Goal: Information Seeking & Learning: Learn about a topic

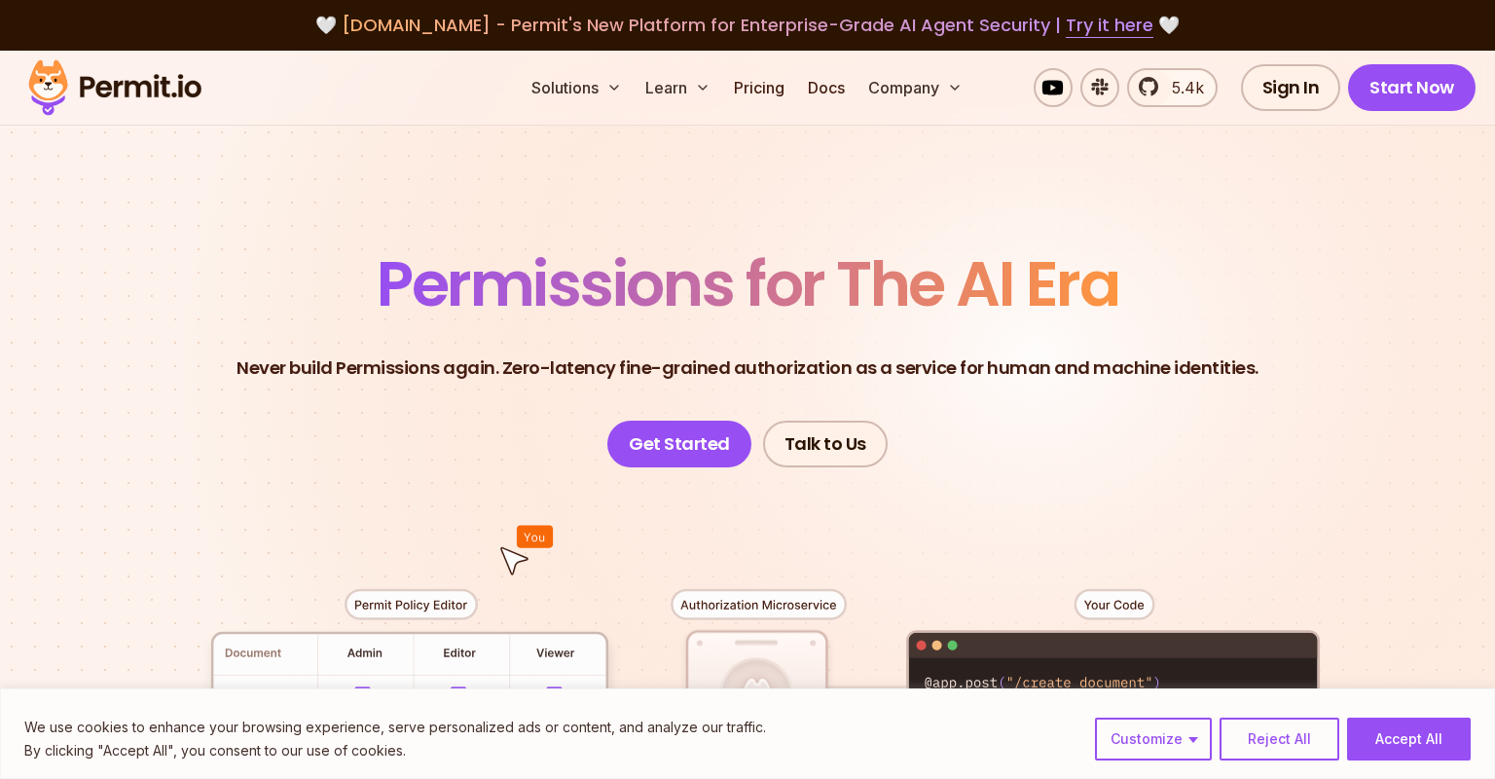
scroll to position [450, 0]
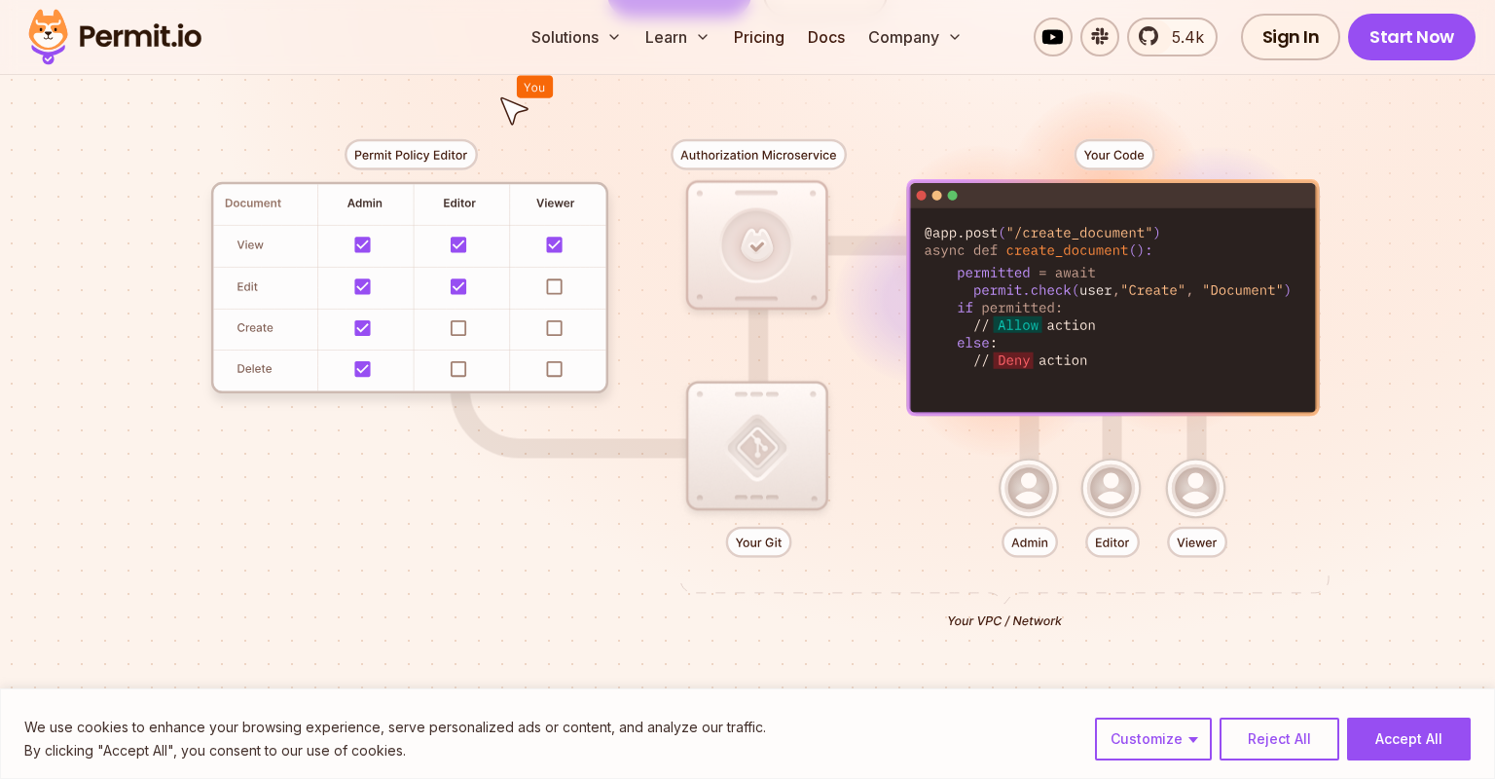
click at [588, 448] on div at bounding box center [747, 376] width 1363 height 717
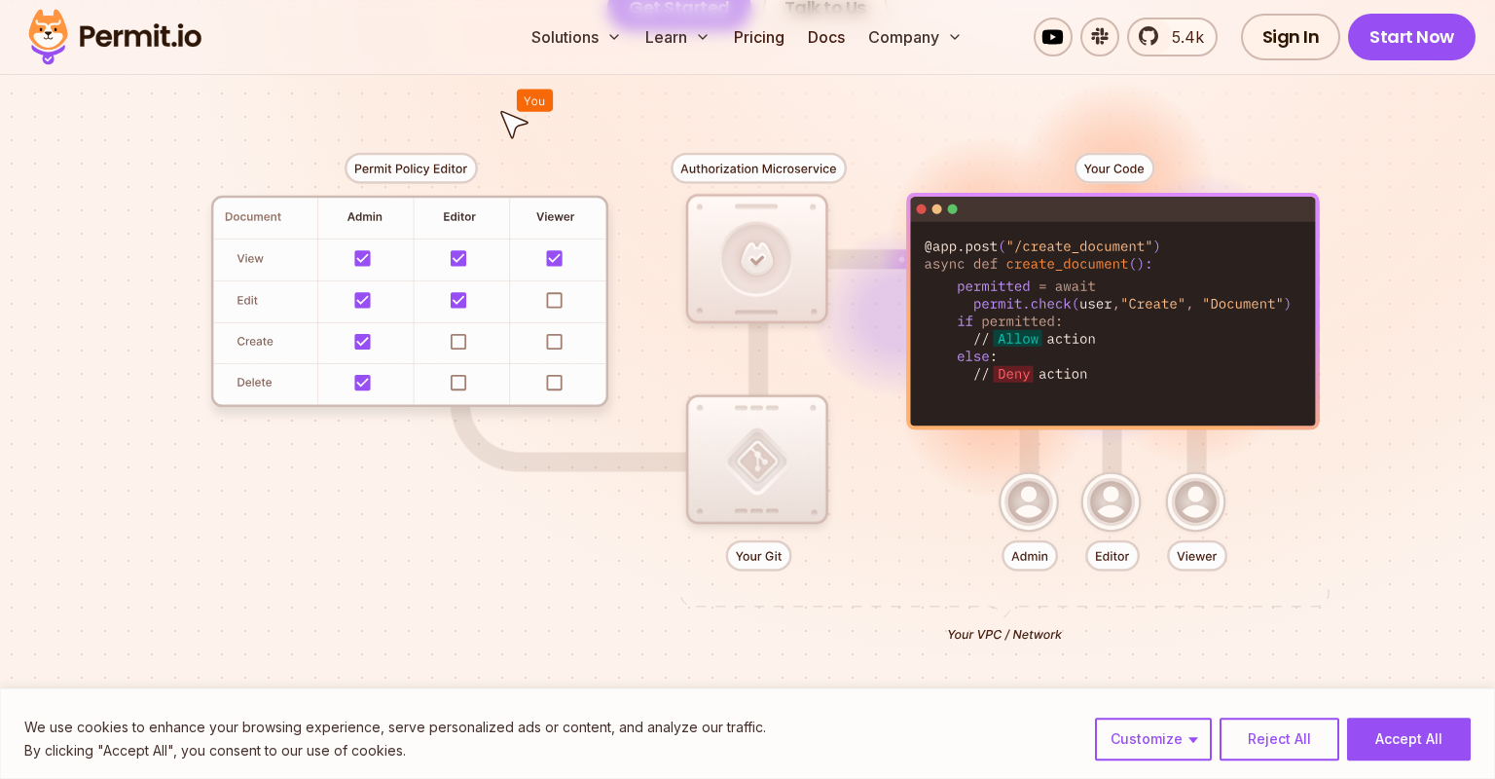
scroll to position [435, 0]
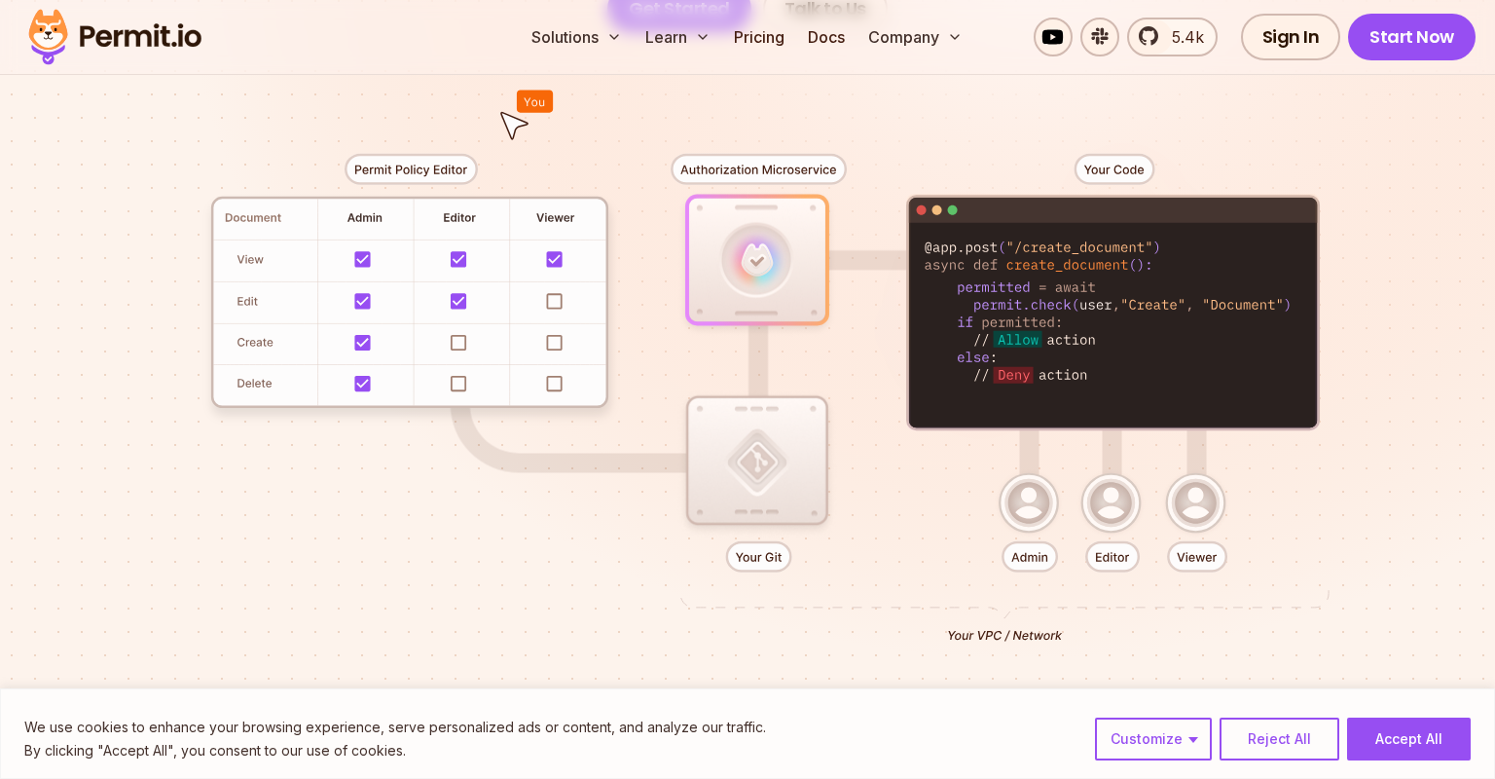
click at [249, 288] on div at bounding box center [747, 390] width 1363 height 717
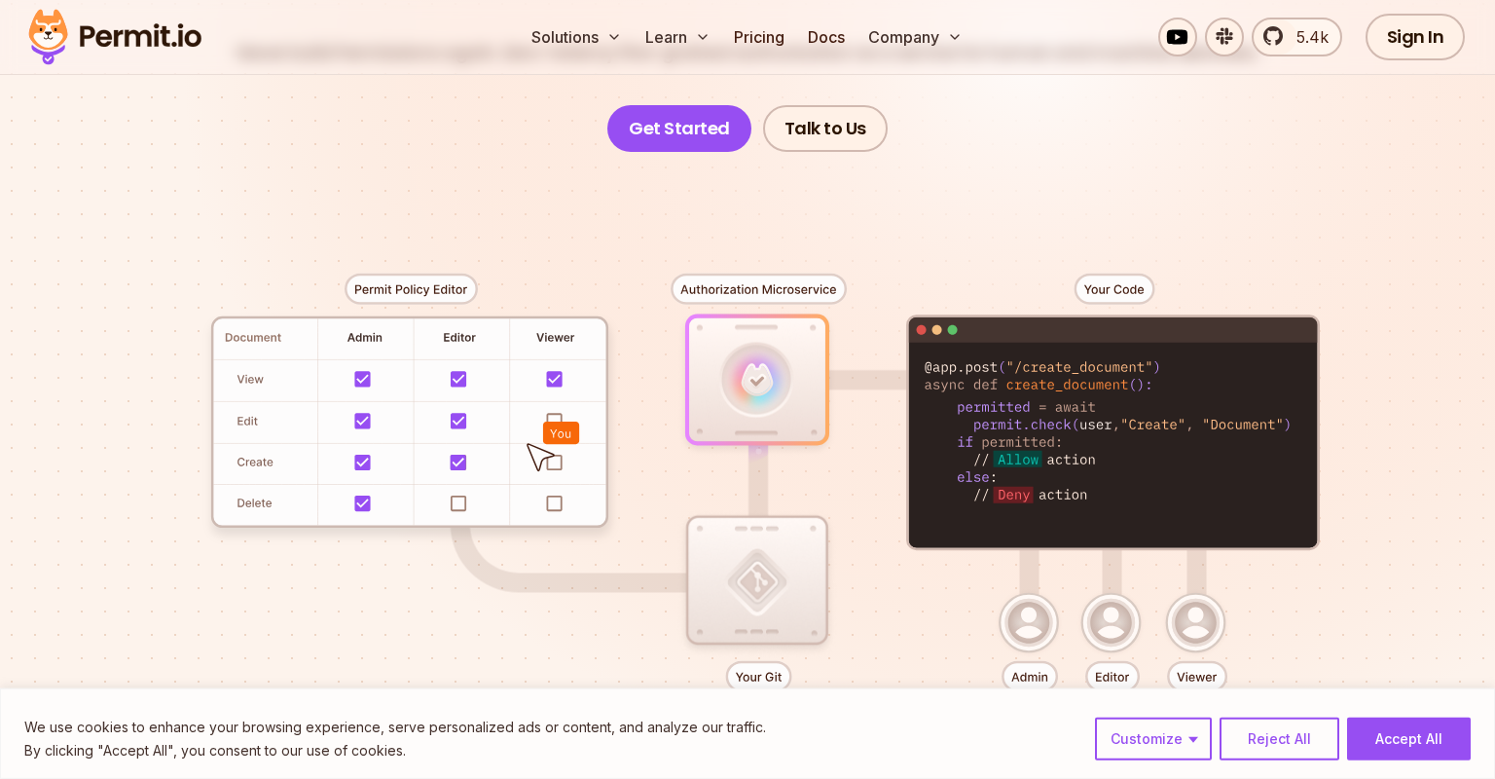
scroll to position [317, 0]
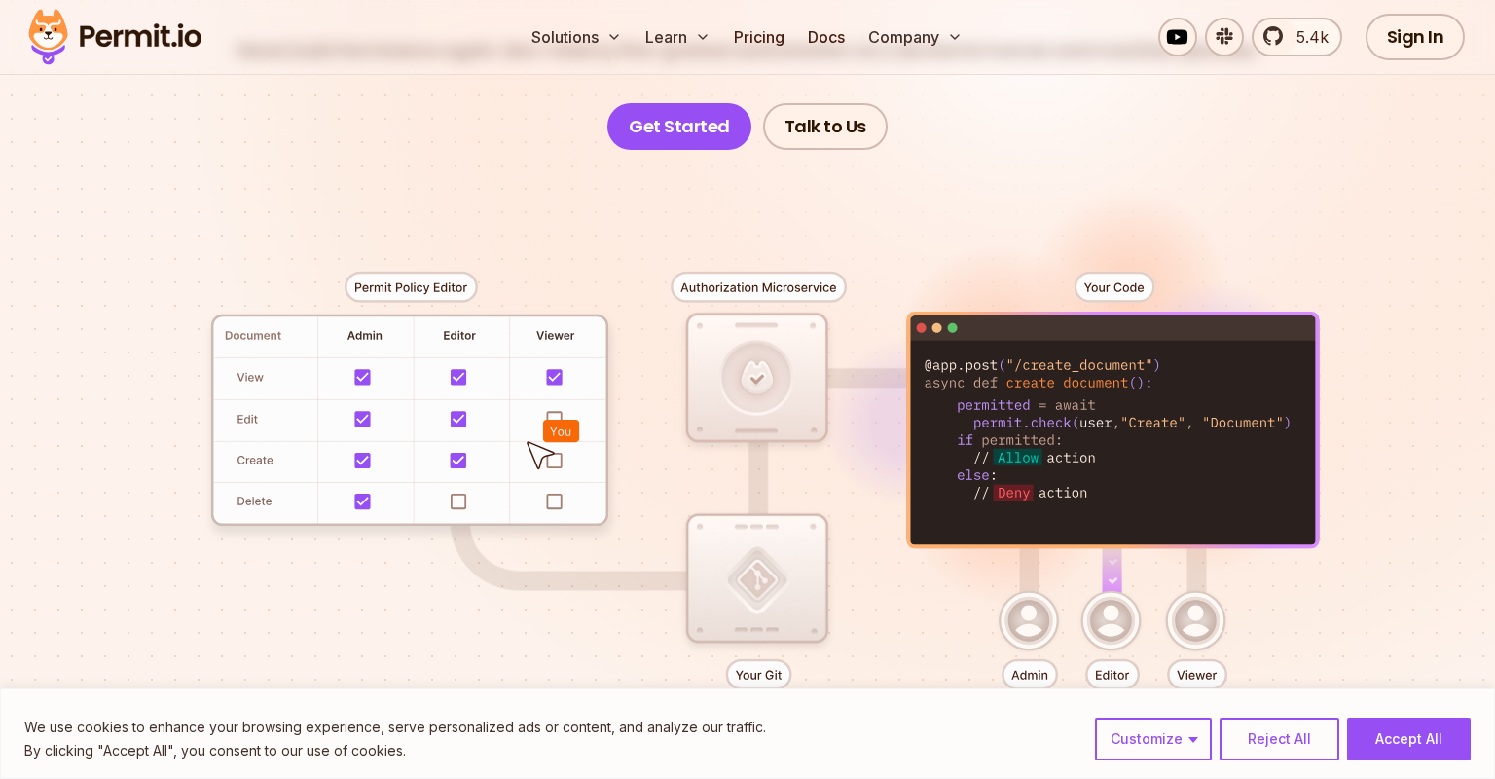
click at [593, 179] on div at bounding box center [747, 508] width 1363 height 717
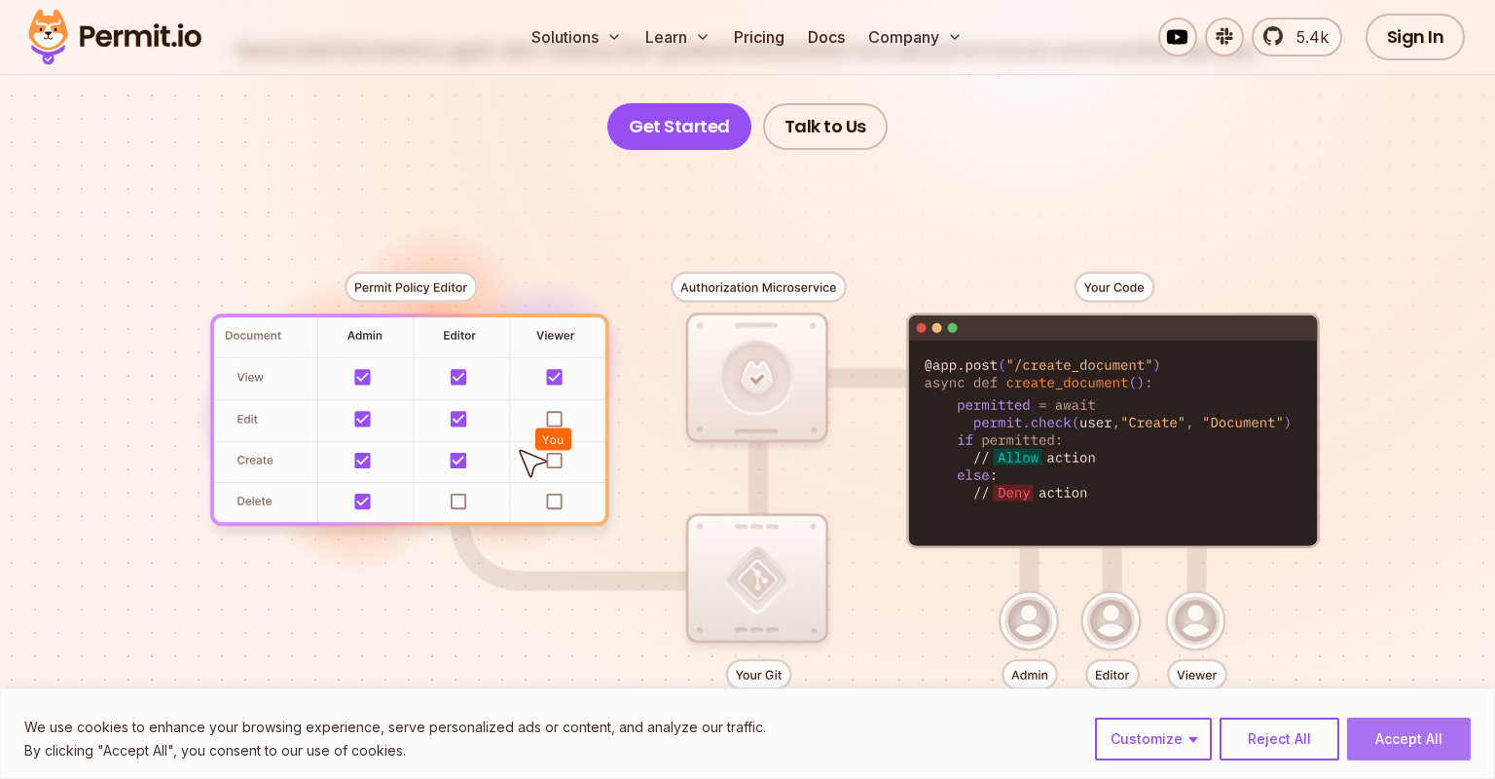
click at [1408, 745] on button "Accept All" at bounding box center [1409, 738] width 124 height 43
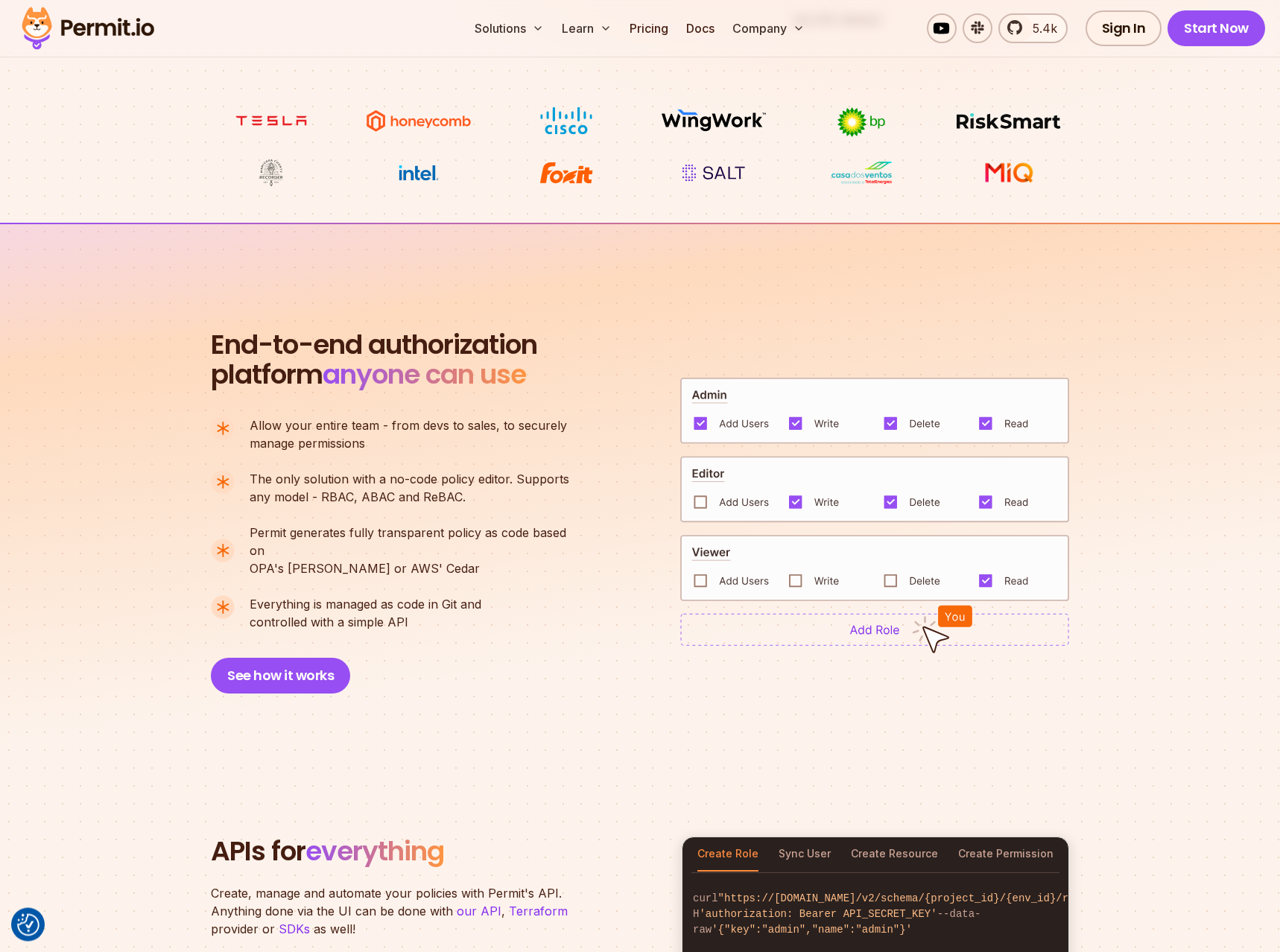
scroll to position [836, 0]
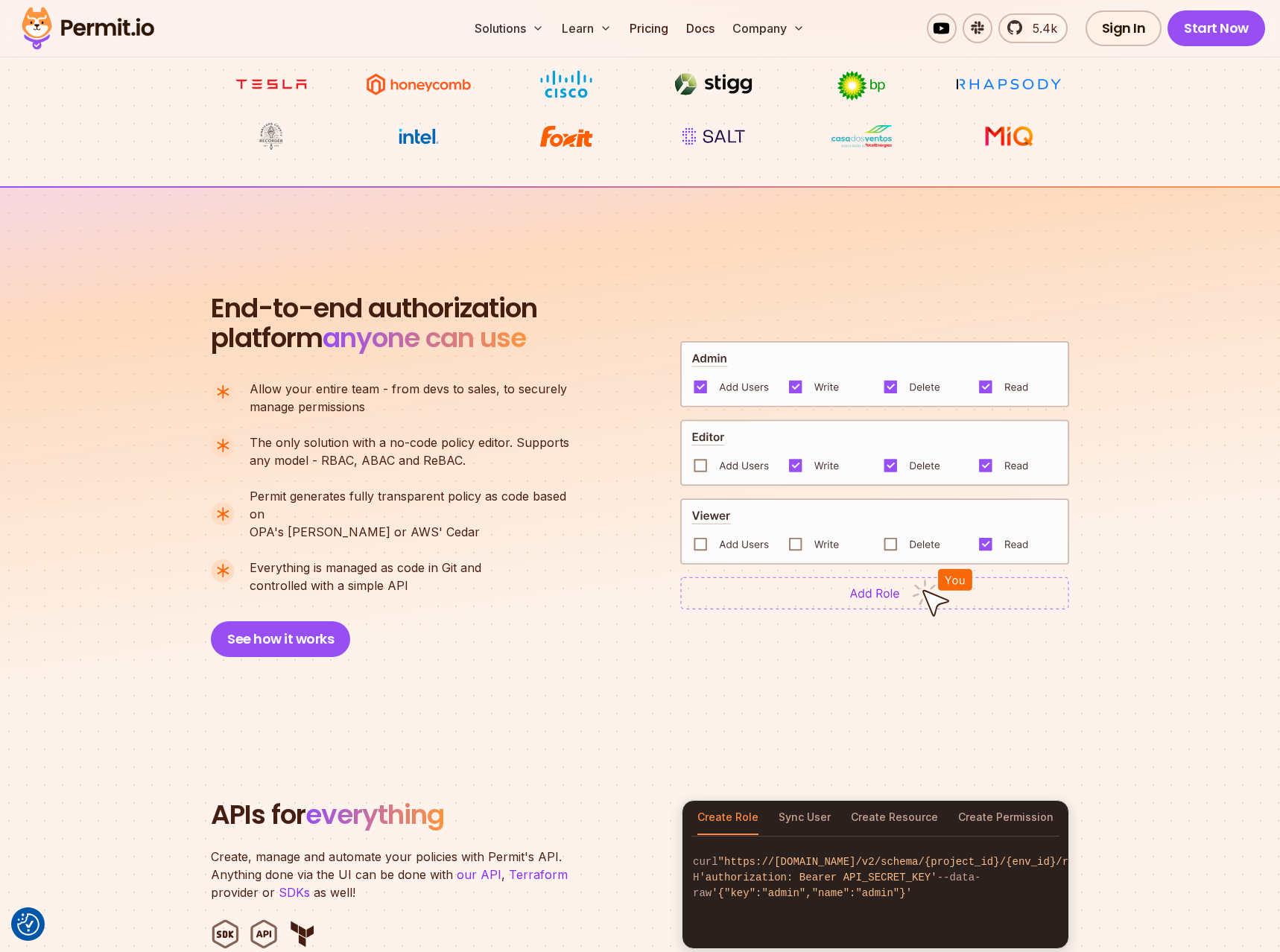
click at [841, 577] on img at bounding box center [875, 593] width 389 height 33
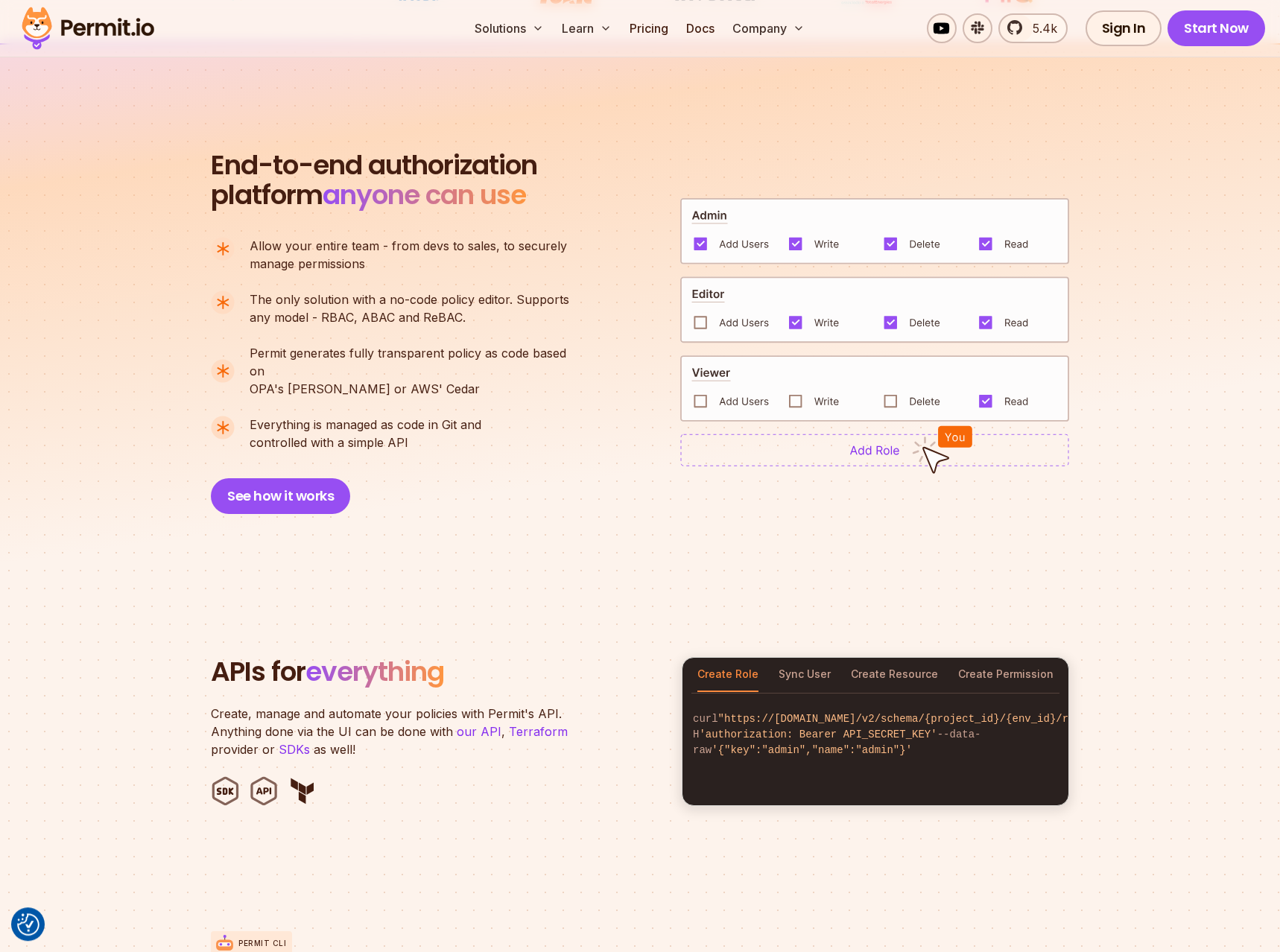
scroll to position [988, 0]
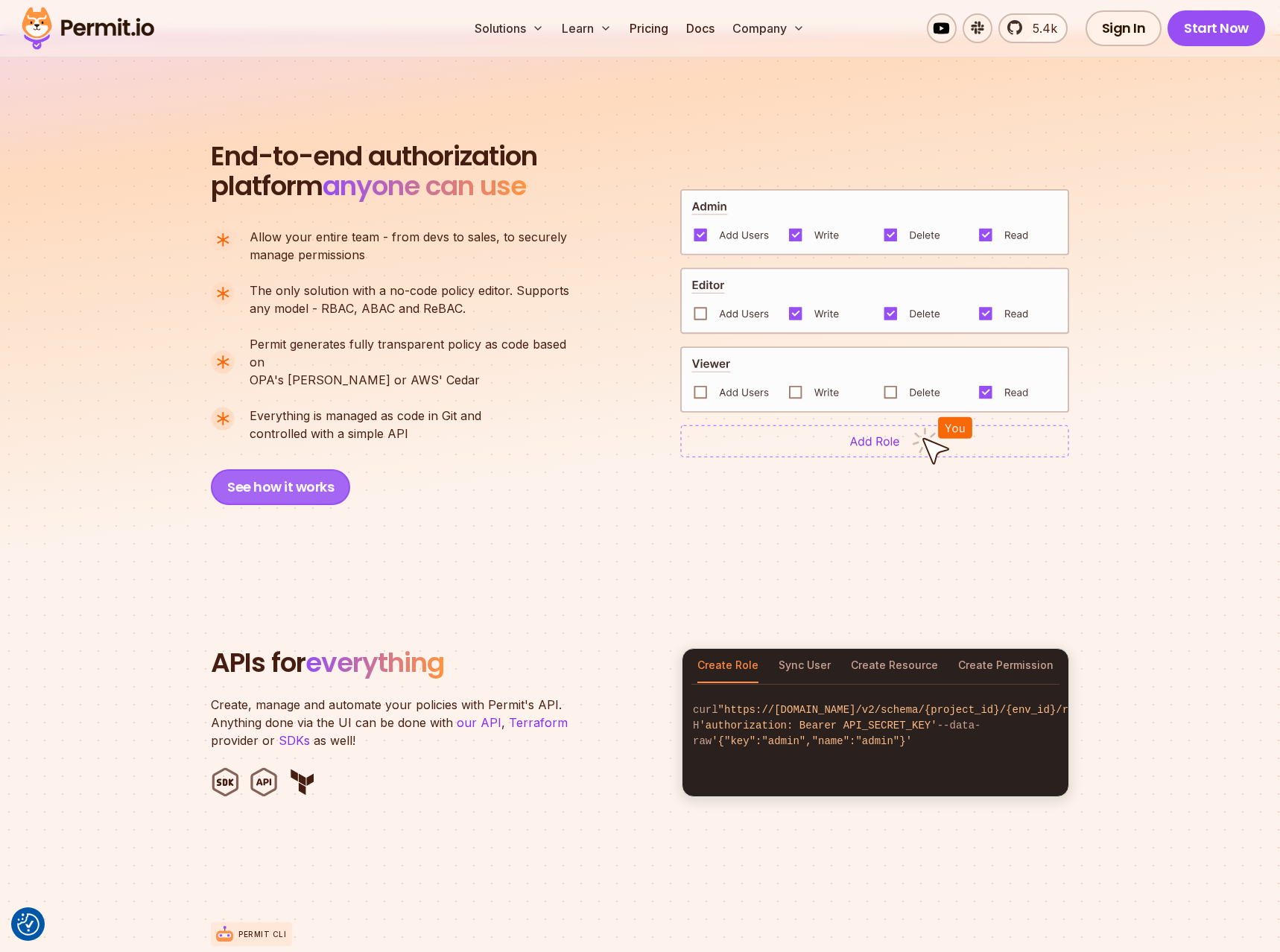
click at [324, 474] on button "See how it works" at bounding box center [281, 487] width 139 height 36
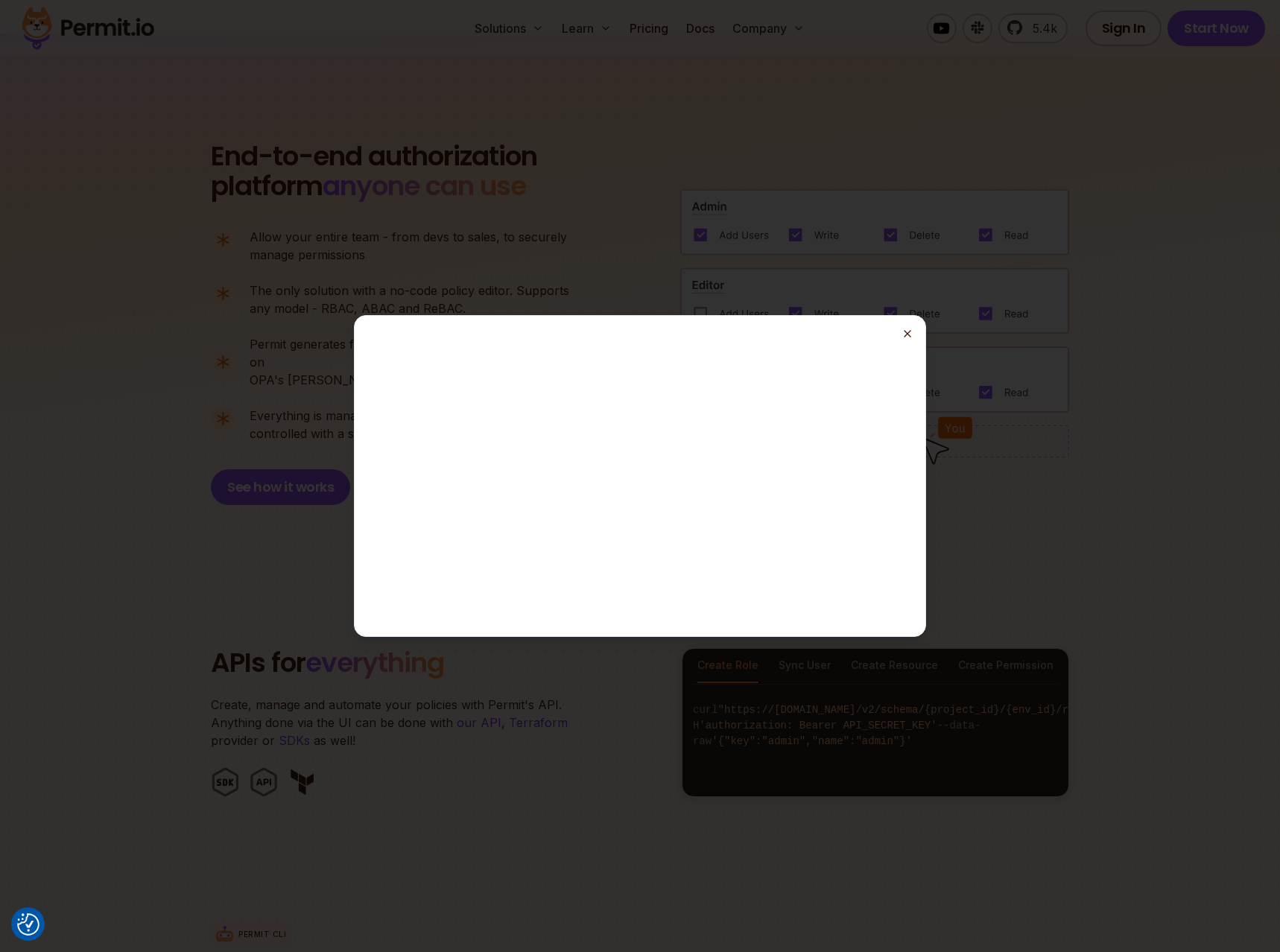
click at [905, 333] on icon "button" at bounding box center [907, 334] width 12 height 12
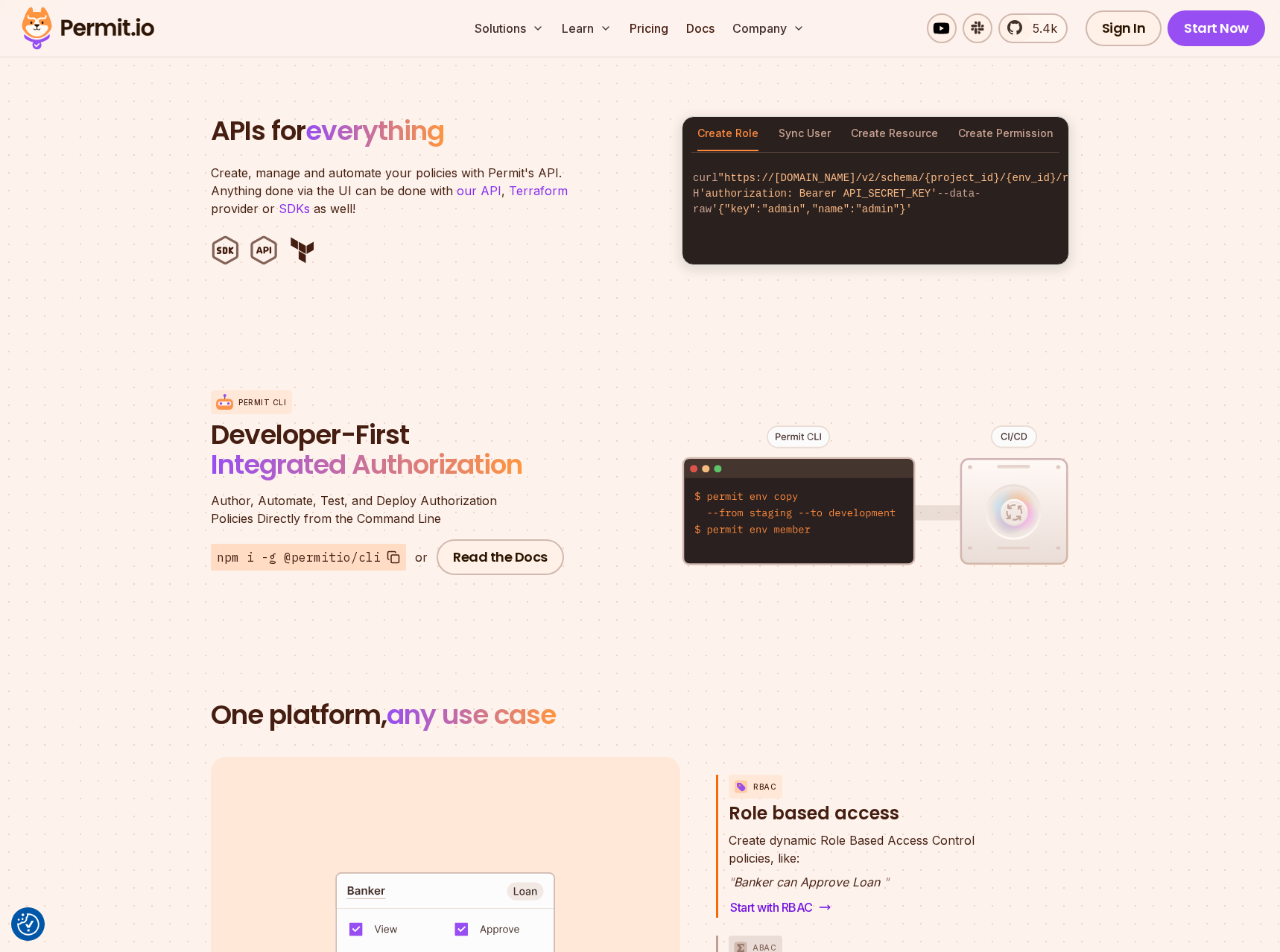
scroll to position [1596, 0]
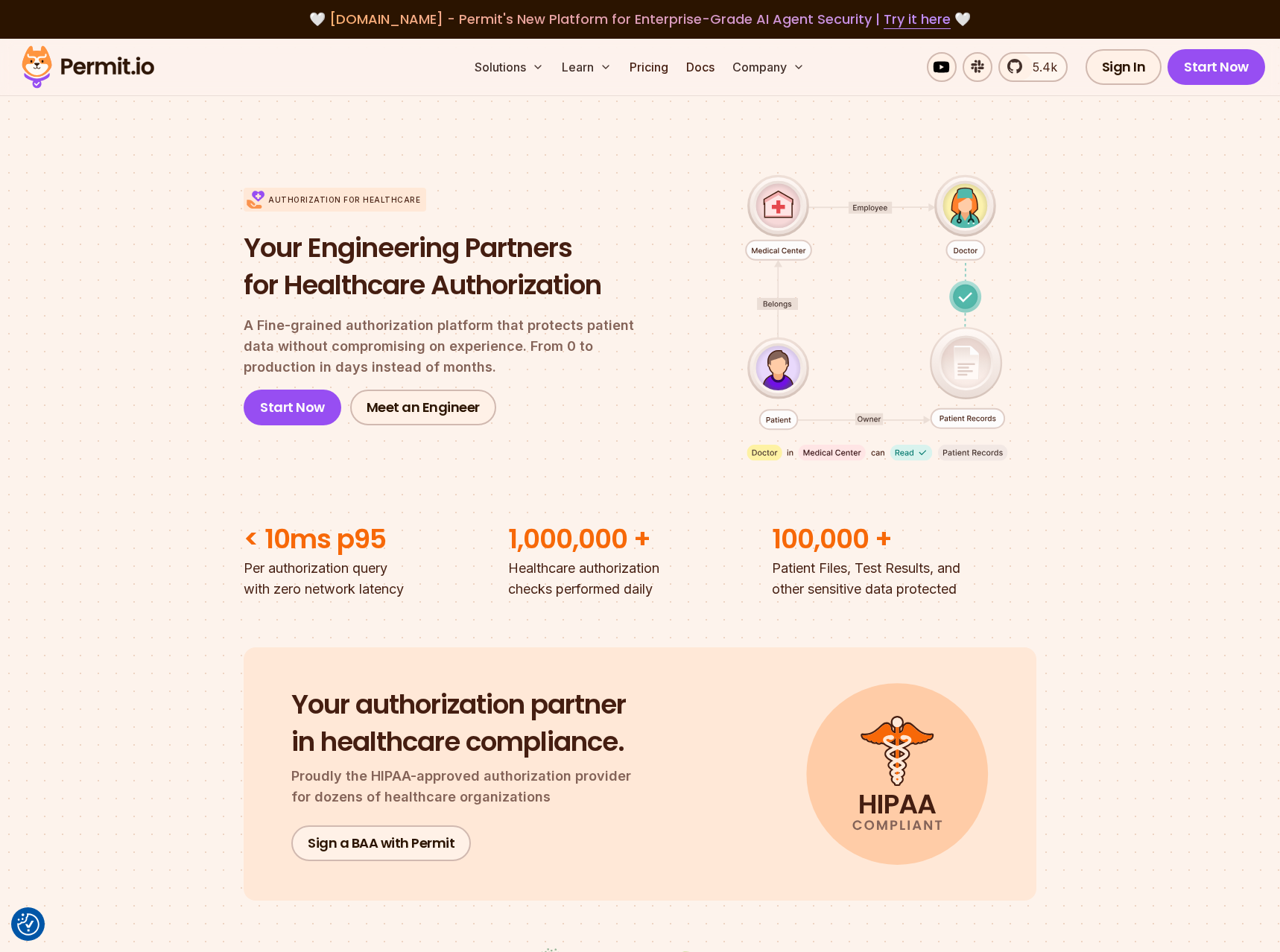
scroll to position [1140, 0]
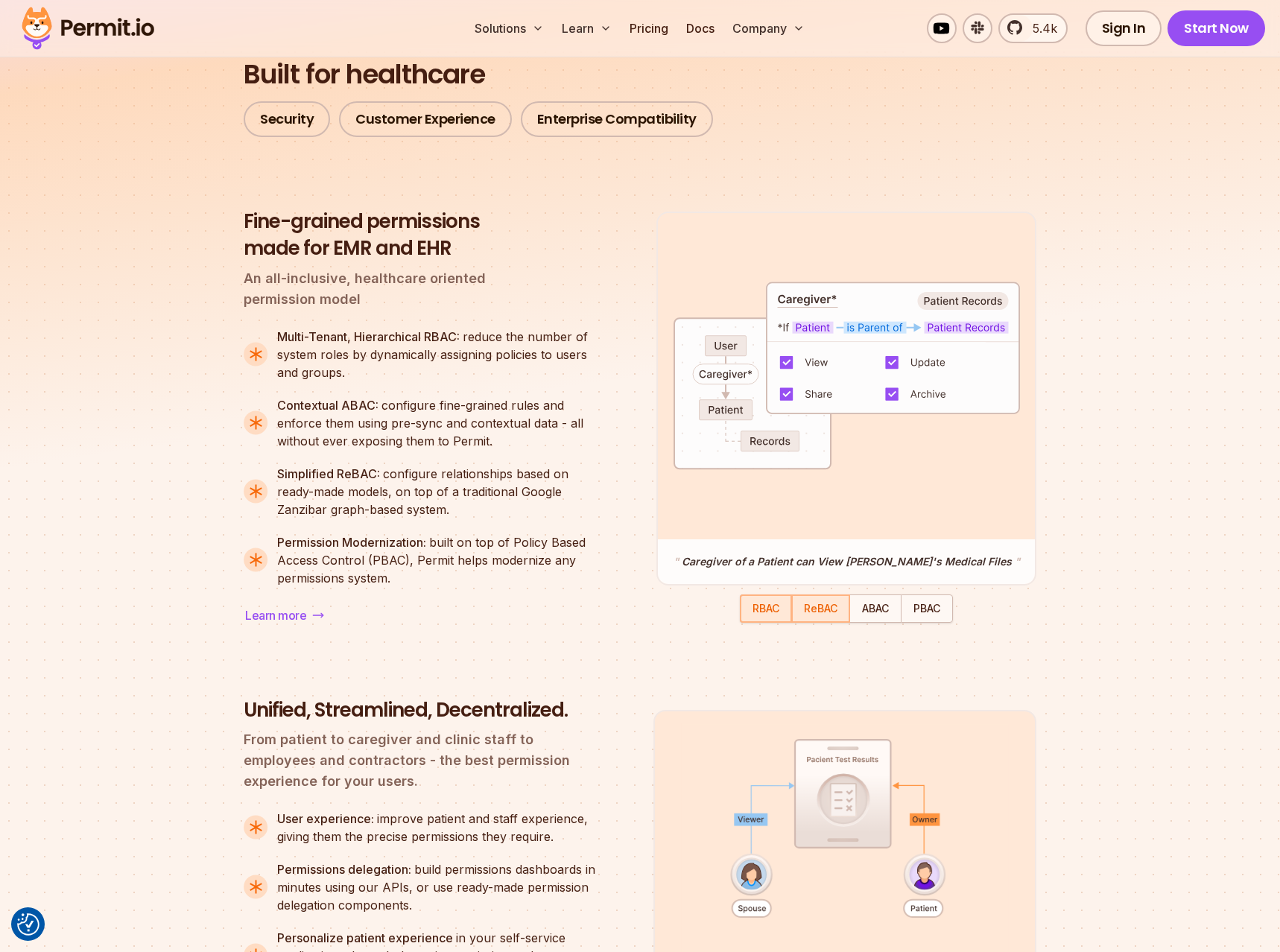
click at [746, 619] on div "button" at bounding box center [766, 608] width 49 height 25
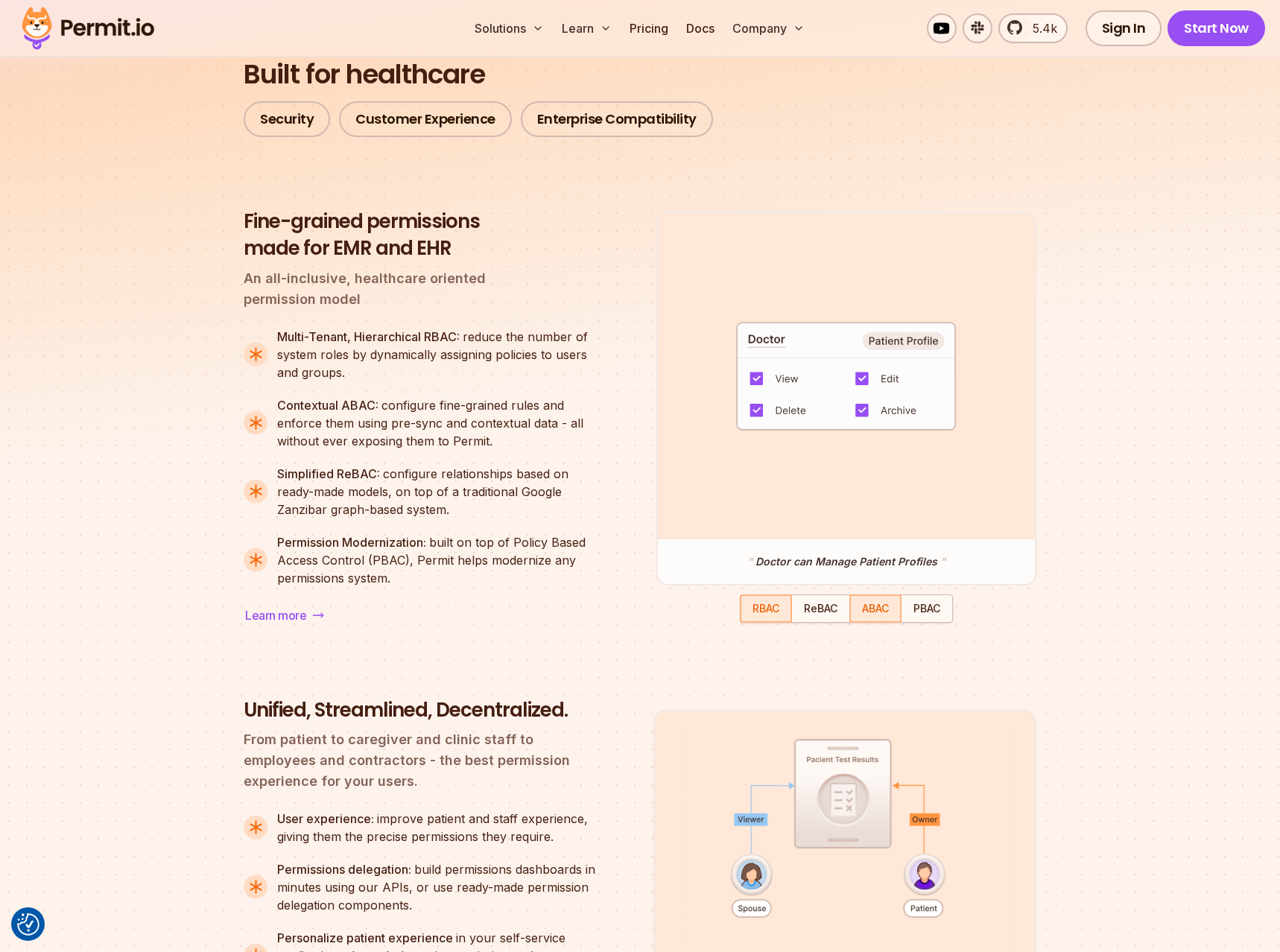
click at [907, 622] on div "button" at bounding box center [927, 609] width 50 height 26
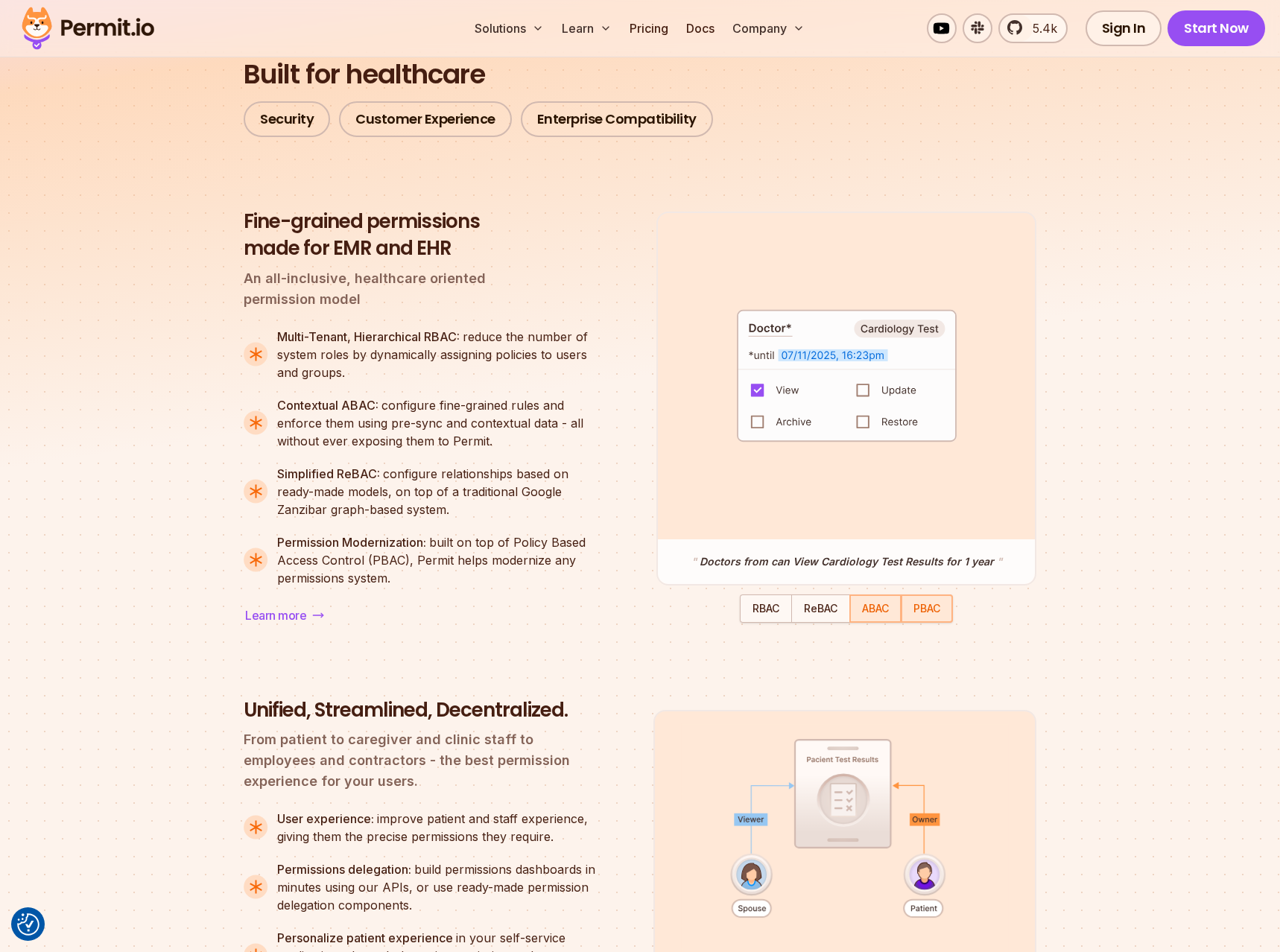
click at [884, 615] on span "ABAC" at bounding box center [875, 608] width 27 height 13
click at [920, 615] on span "PBAC" at bounding box center [927, 608] width 27 height 13
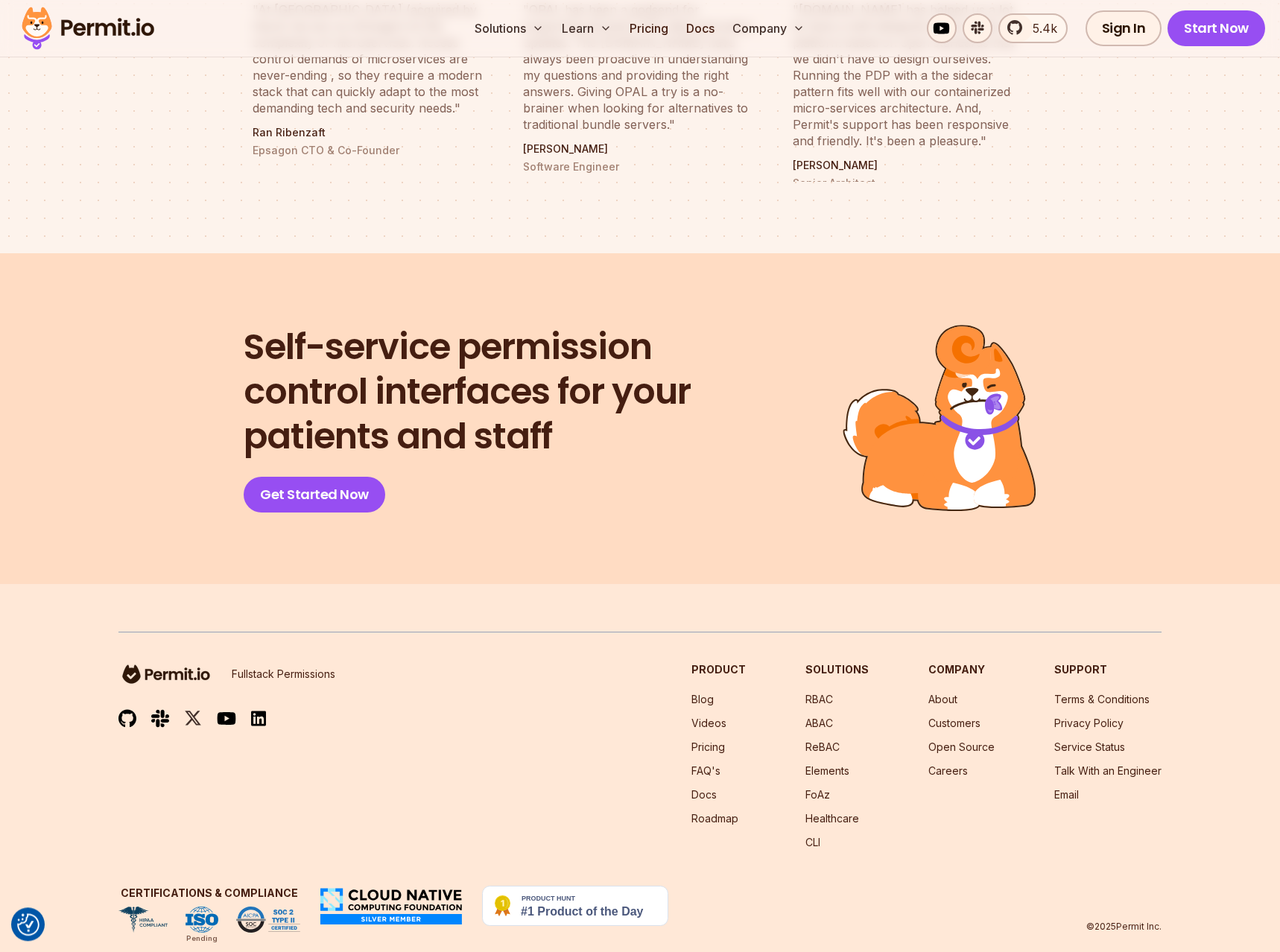
scroll to position [5899, 0]
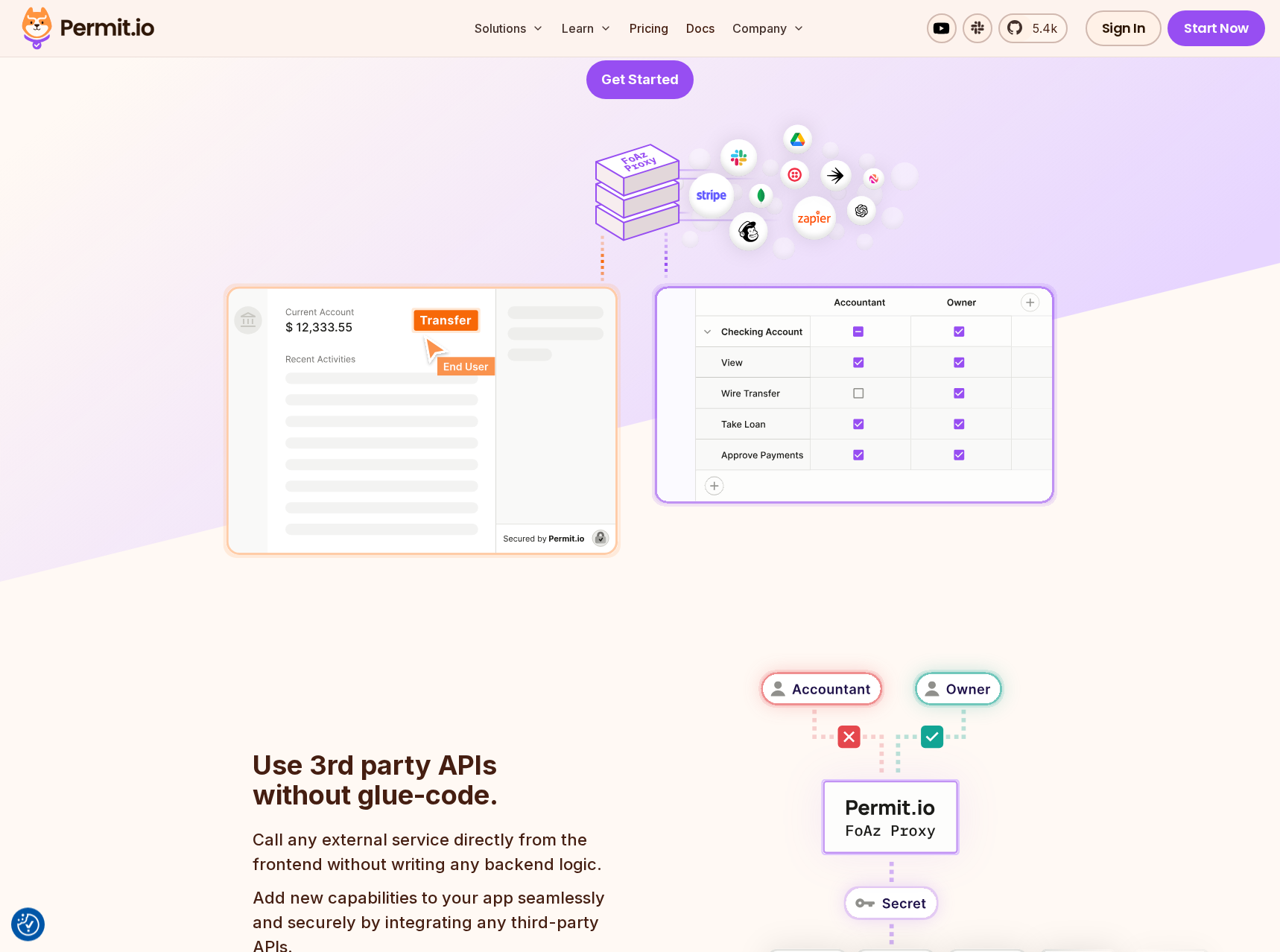
scroll to position [380, 0]
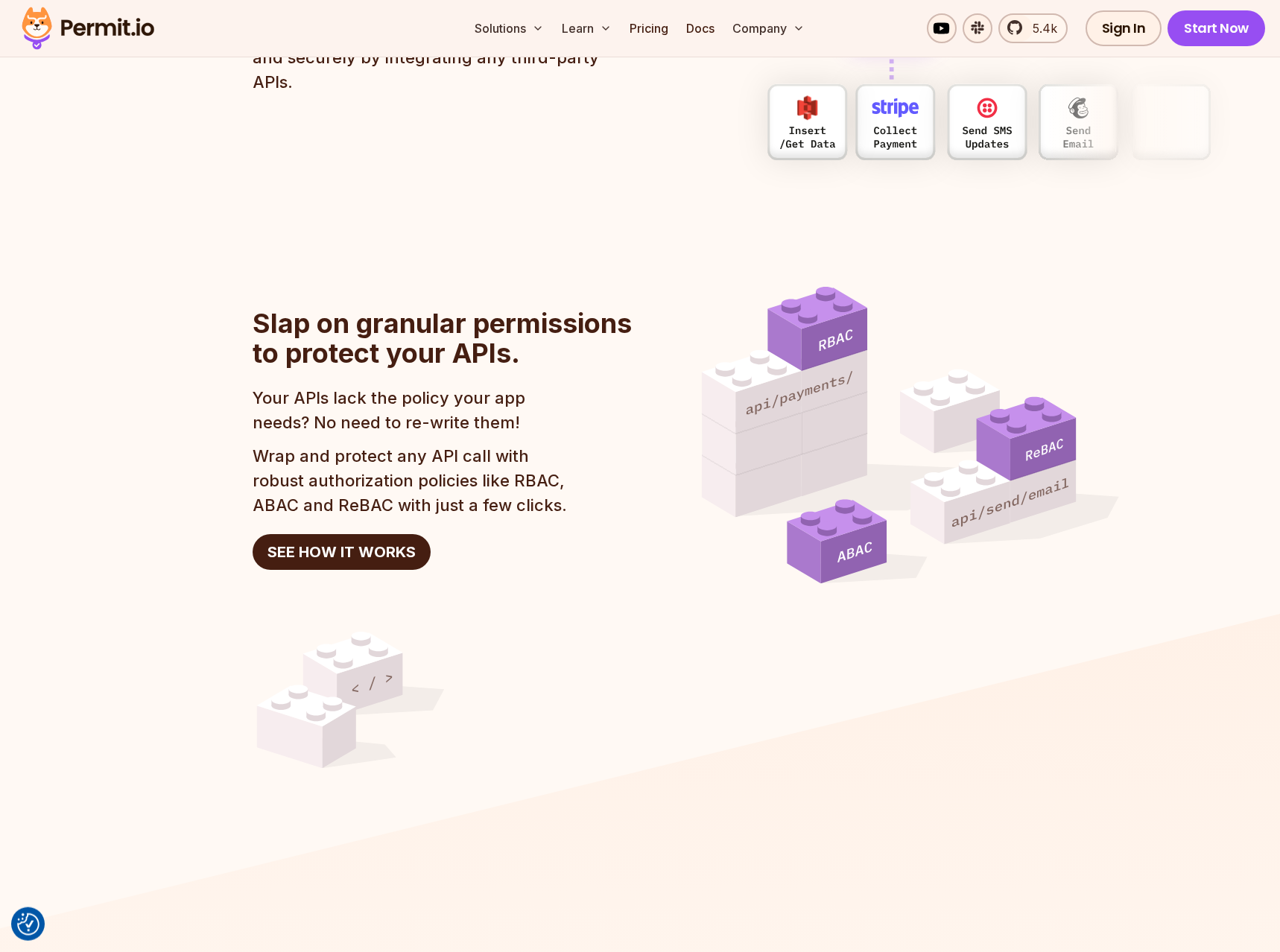
scroll to position [1216, 0]
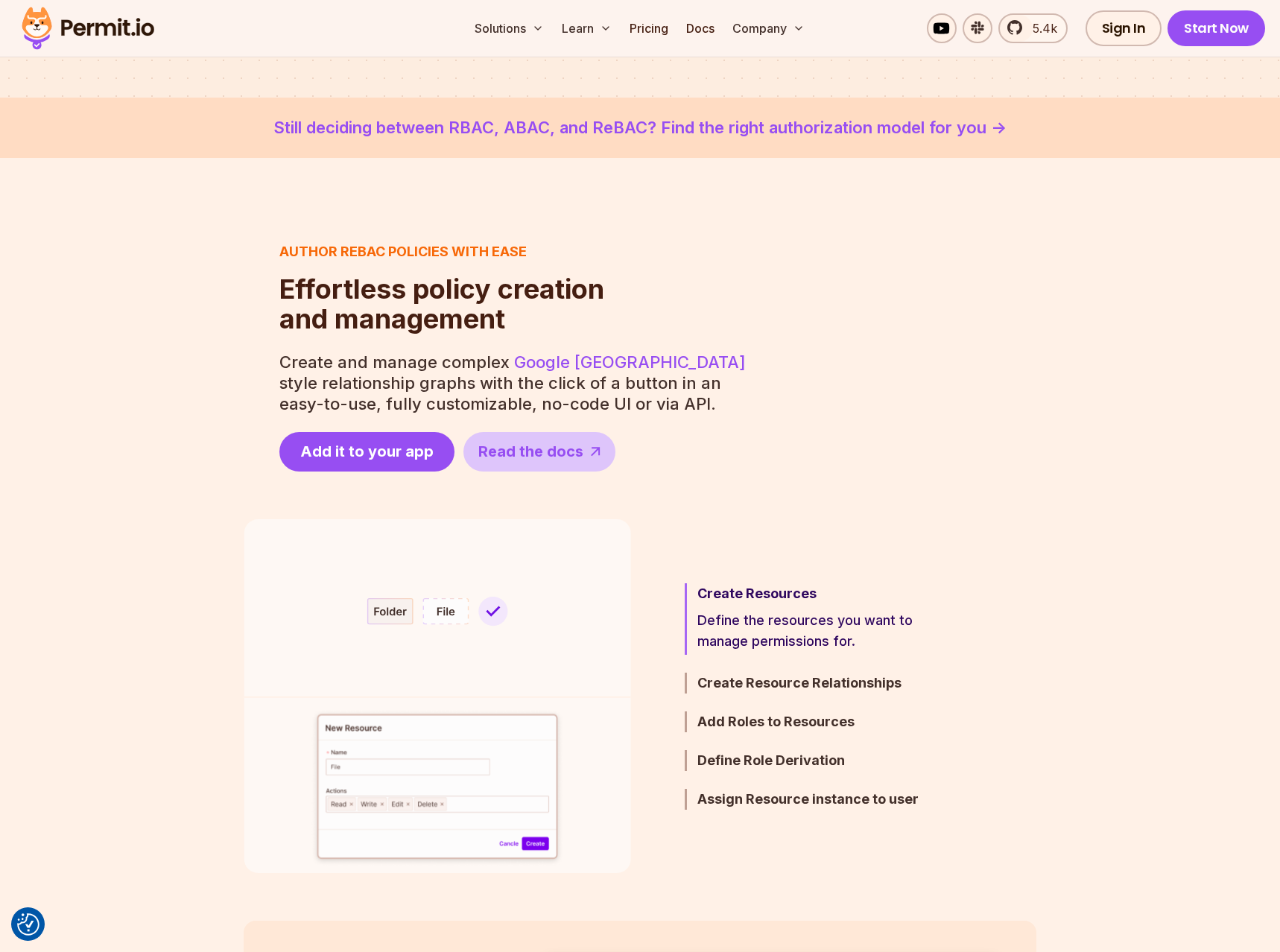
scroll to position [684, 0]
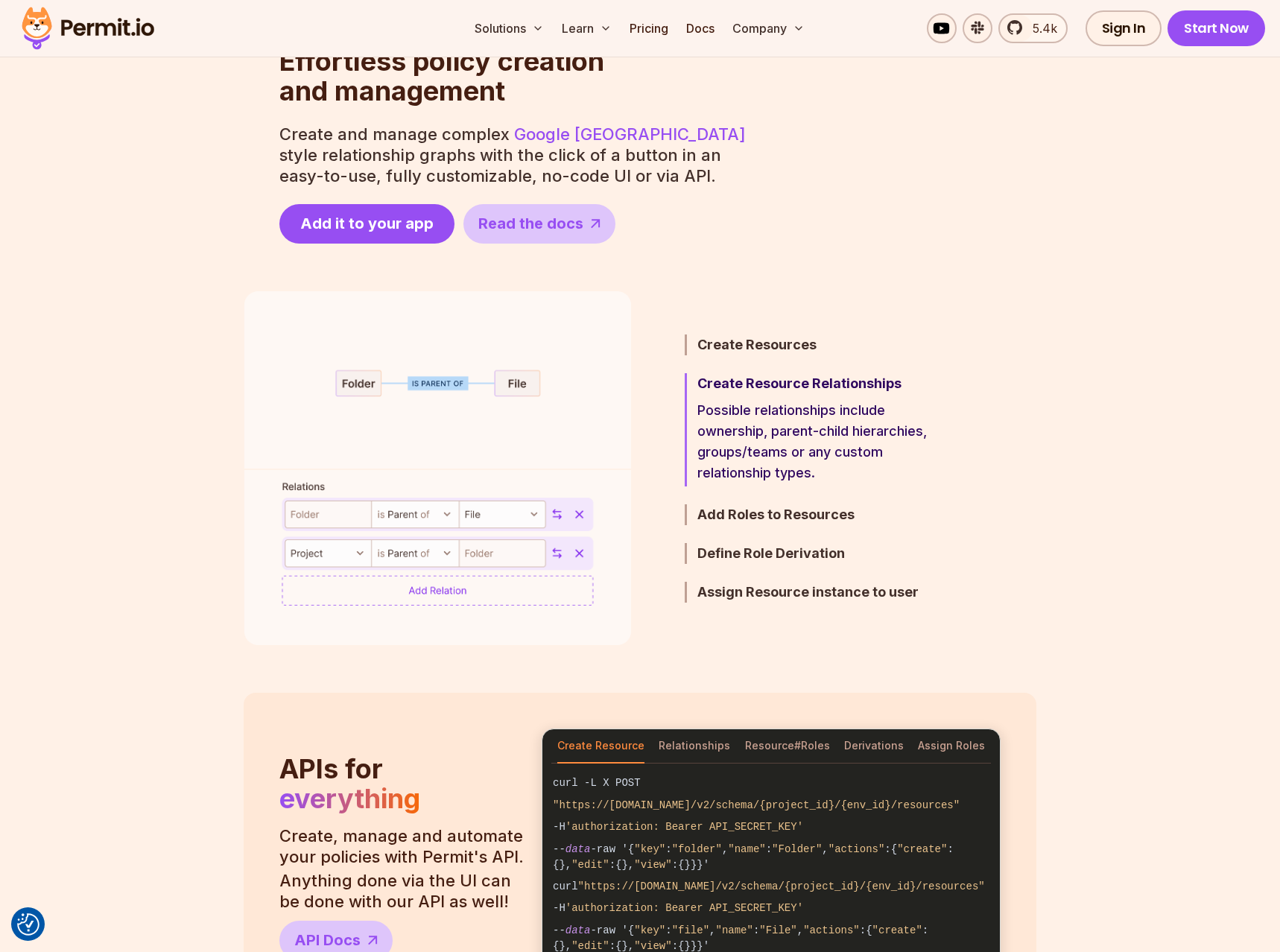
click at [426, 399] on img at bounding box center [437, 468] width 387 height 354
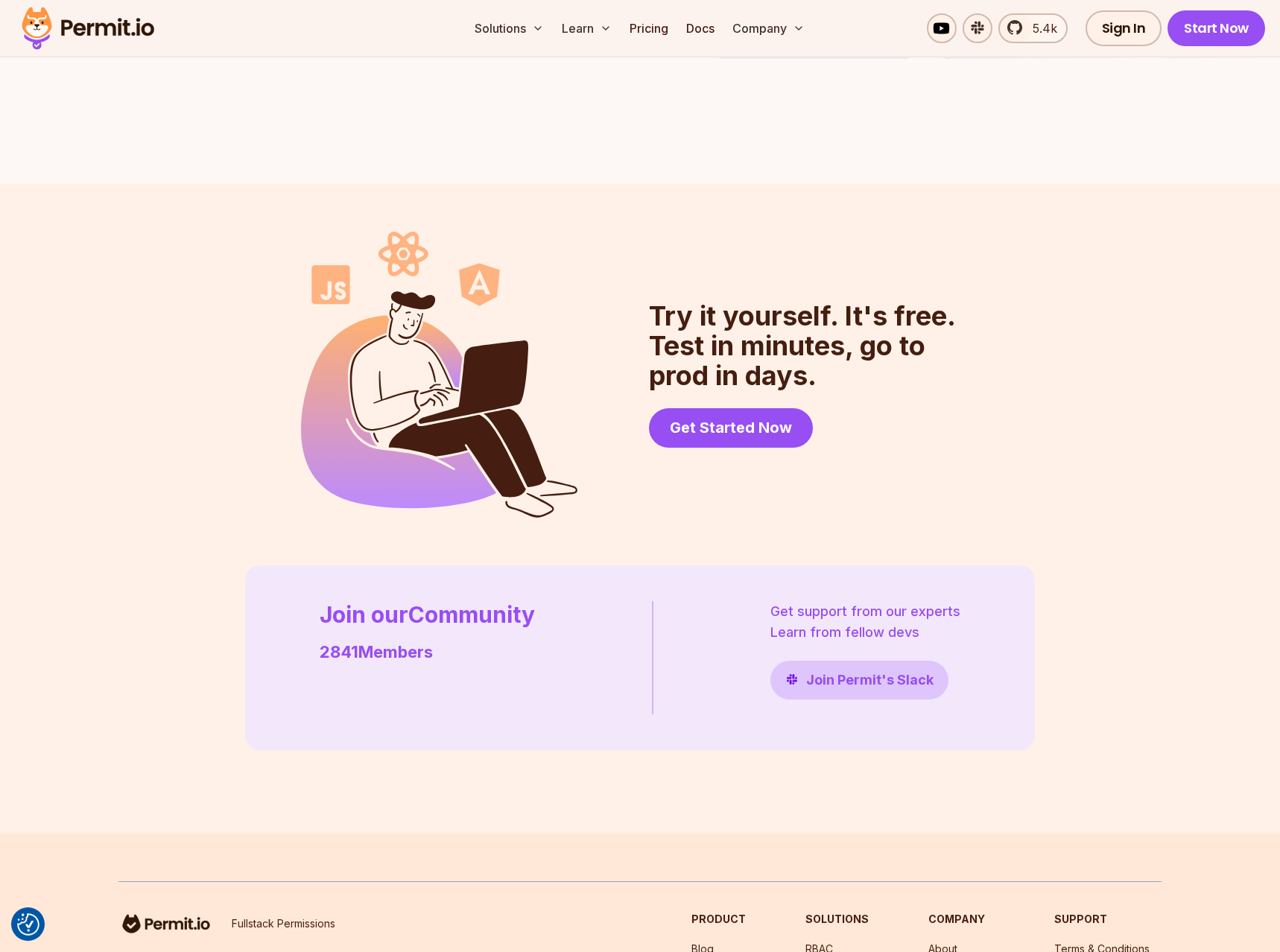
scroll to position [3800, 0]
